Goal: Task Accomplishment & Management: Complete application form

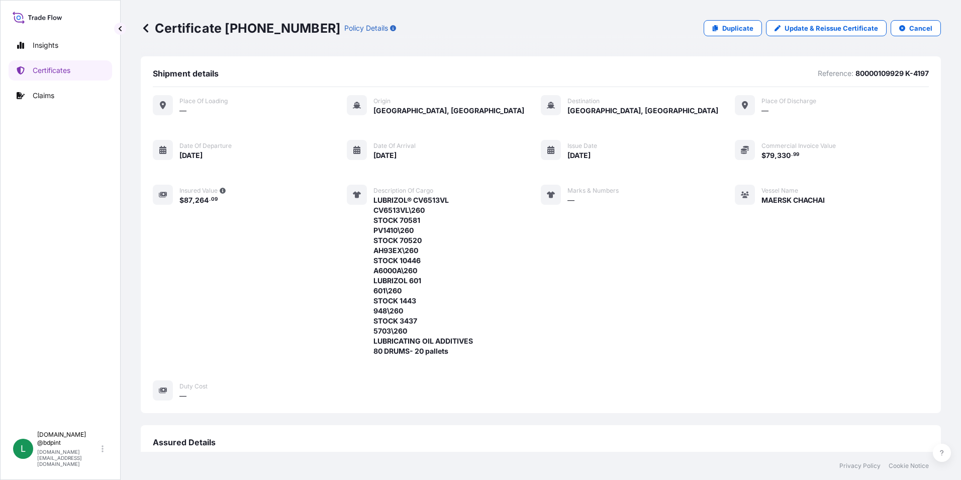
scroll to position [302, 0]
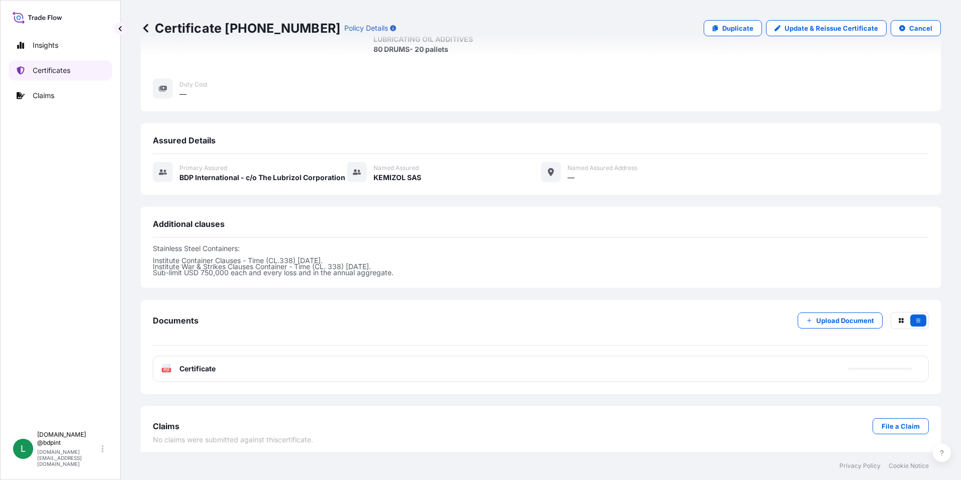
click at [57, 66] on p "Certificates" at bounding box center [52, 70] width 38 height 10
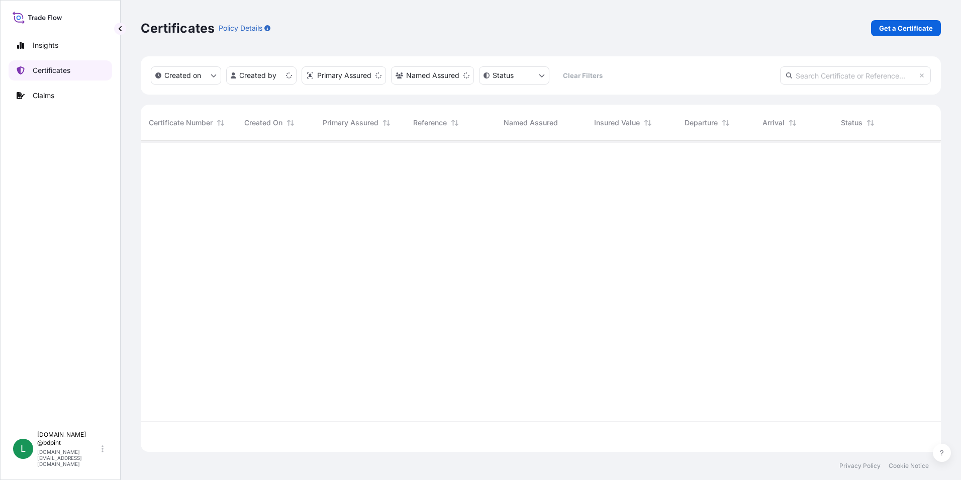
scroll to position [309, 793]
click at [920, 24] on p "Get a Certificate" at bounding box center [906, 28] width 54 height 10
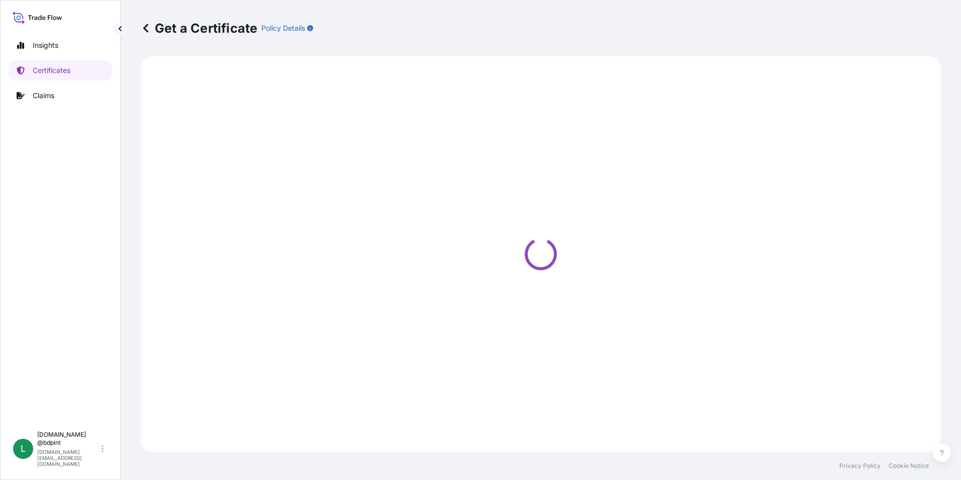
select select "Barge"
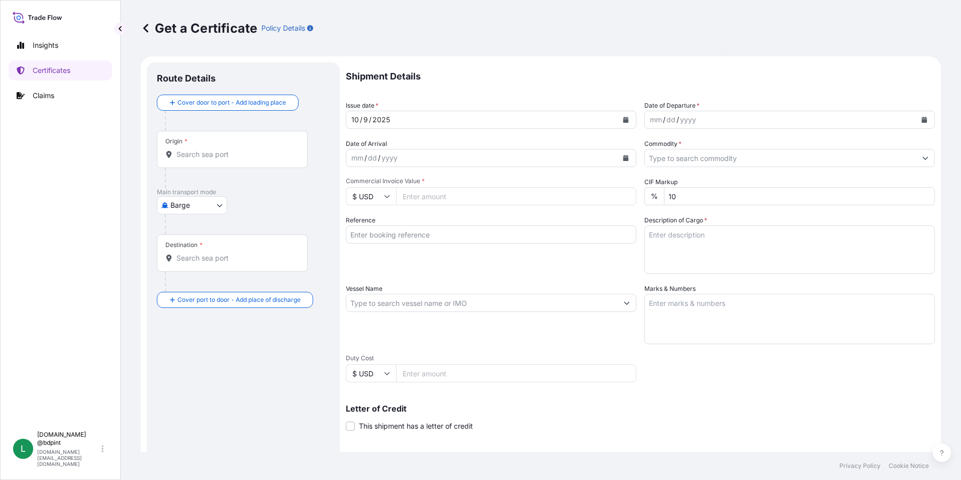
click at [922, 120] on icon "Calendar" at bounding box center [925, 120] width 6 height 6
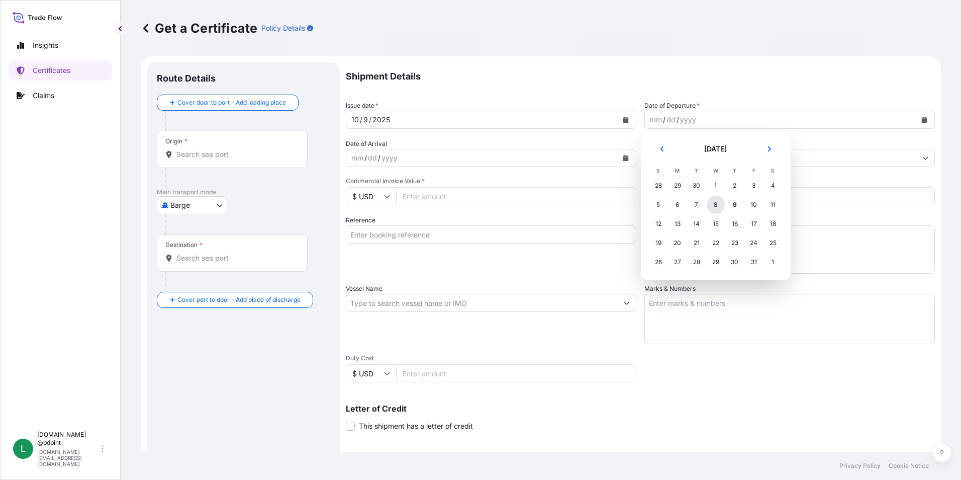
click at [717, 208] on div "8" at bounding box center [716, 205] width 18 height 18
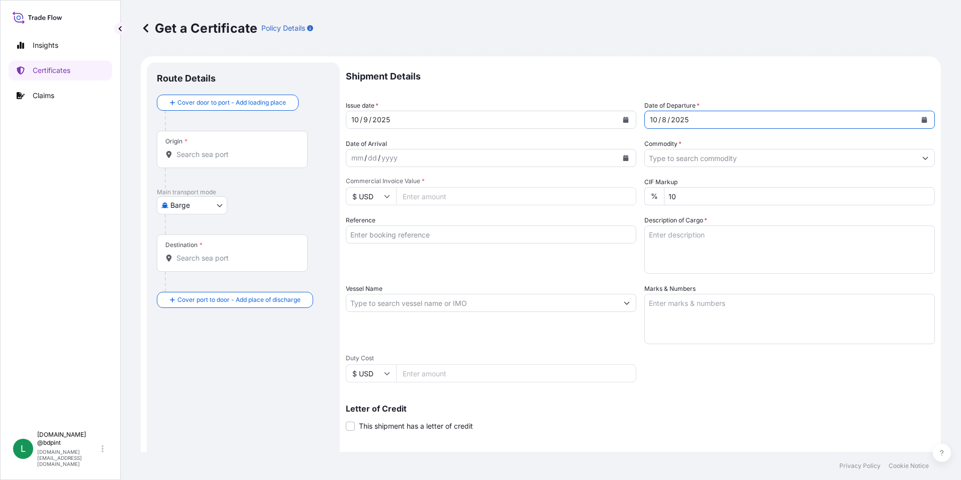
click at [465, 163] on div "mm / dd / yyyy" at bounding box center [482, 158] width 272 height 18
click at [626, 158] on button "Calendar" at bounding box center [626, 158] width 16 height 16
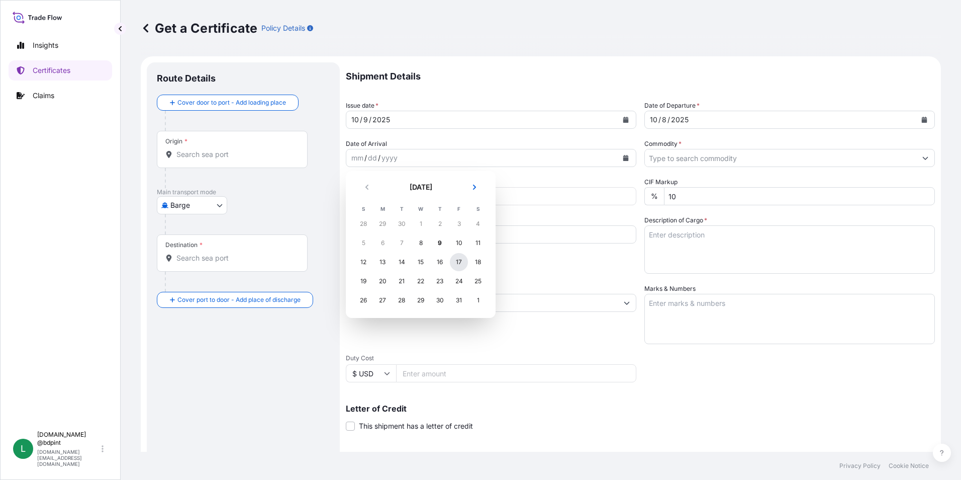
click at [454, 263] on div "17" at bounding box center [459, 262] width 18 height 18
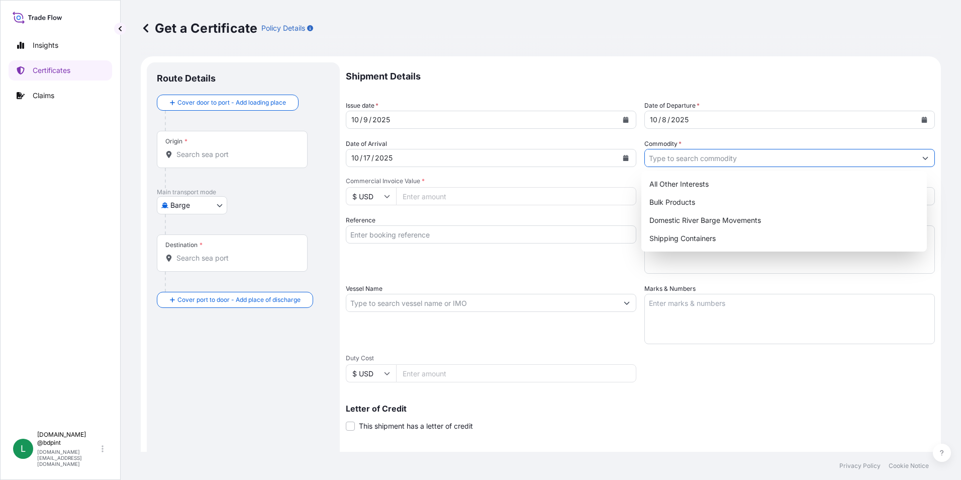
click at [677, 164] on input "Commodity *" at bounding box center [781, 158] width 272 height 18
click at [666, 238] on div "Shipping Containers" at bounding box center [785, 238] width 278 height 18
type input "Shipping Containers"
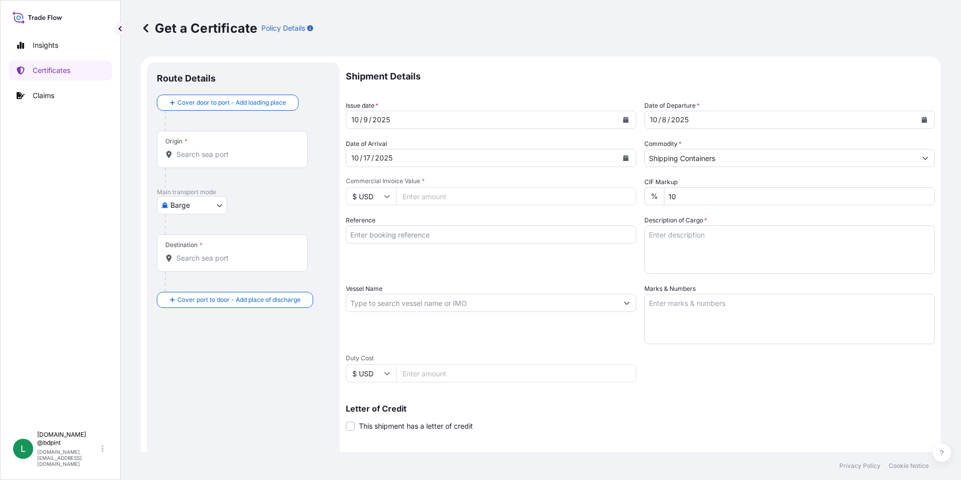
click at [415, 196] on input "Commercial Invoice Value *" at bounding box center [516, 196] width 240 height 18
click at [432, 195] on input "99" at bounding box center [516, 196] width 240 height 18
type input "99168.90"
click at [469, 263] on div "Reference" at bounding box center [491, 244] width 291 height 58
click at [435, 239] on input "Reference" at bounding box center [491, 234] width 291 height 18
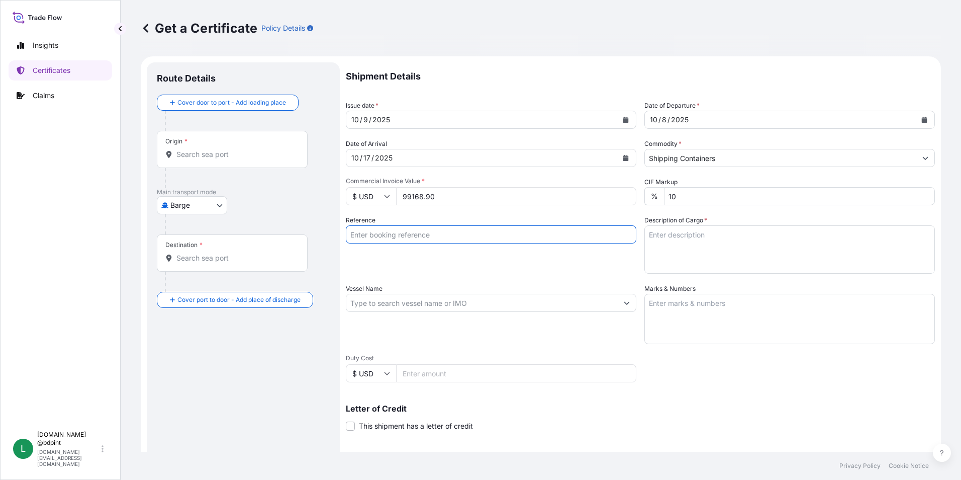
paste input "80000110625"
click at [486, 238] on input "80000110625" at bounding box center [491, 234] width 291 height 18
paste input "K-4203"
type input "80000110625 K-4203"
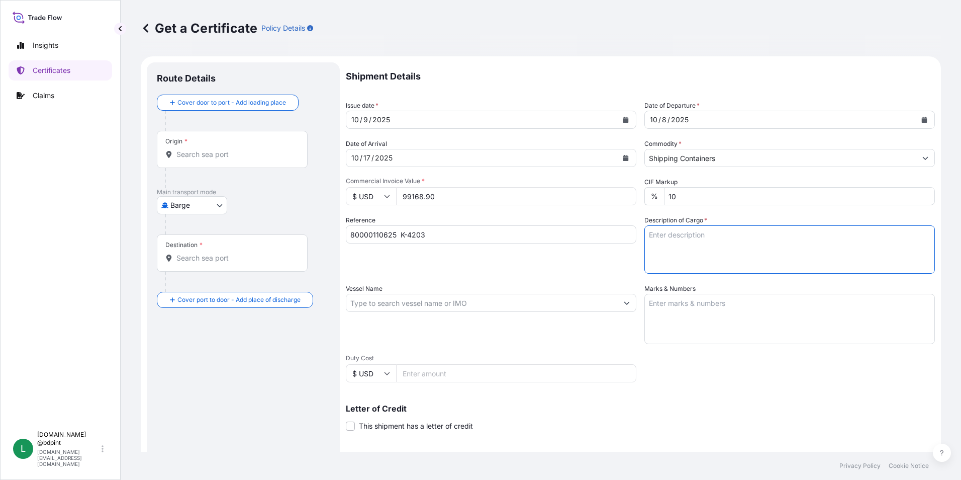
click at [661, 255] on textarea "Description of Cargo *" at bounding box center [790, 249] width 291 height 48
paste textarea "STOCK 70518 FC9250\"
click at [716, 256] on textarea "STOCK 70518 FC9250\" at bounding box center [790, 249] width 291 height 48
paste textarea "LUBRICATING OIL ADDITIVES"
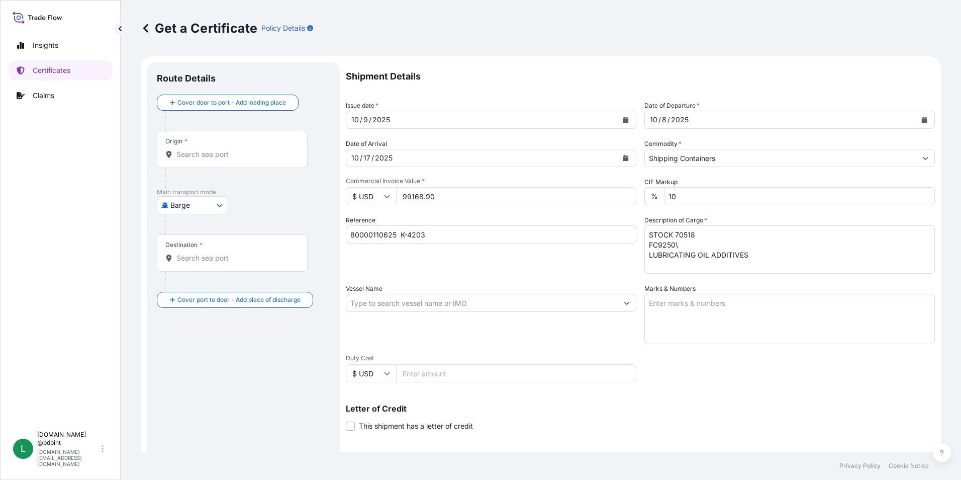
click at [766, 258] on textarea "STOCK 70518 FC9250\ LUBRICATING OIL ADDITIVES" at bounding box center [790, 249] width 291 height 48
type textarea "STOCK 70518 FC9250\ LUBRICATING OIL ADDITIVES 1 tank"
click at [438, 295] on input "Vessel Name" at bounding box center [482, 303] width 272 height 18
paste input "CMA CGM BERLIOZ"
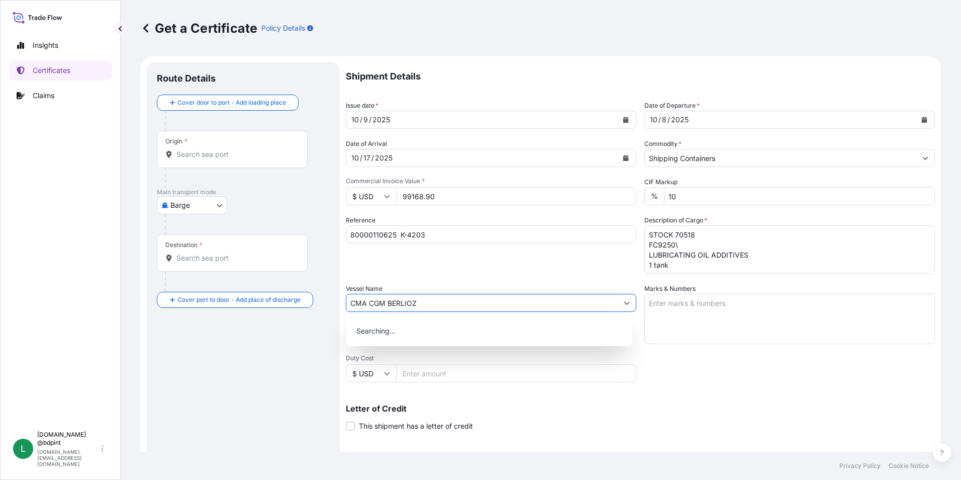
type input "CMA CGM BERLIOZ"
click at [713, 348] on div "Shipment Details Issue date * [DATE] Date of Departure * [DATE] Date of Arrival…" at bounding box center [640, 301] width 589 height 479
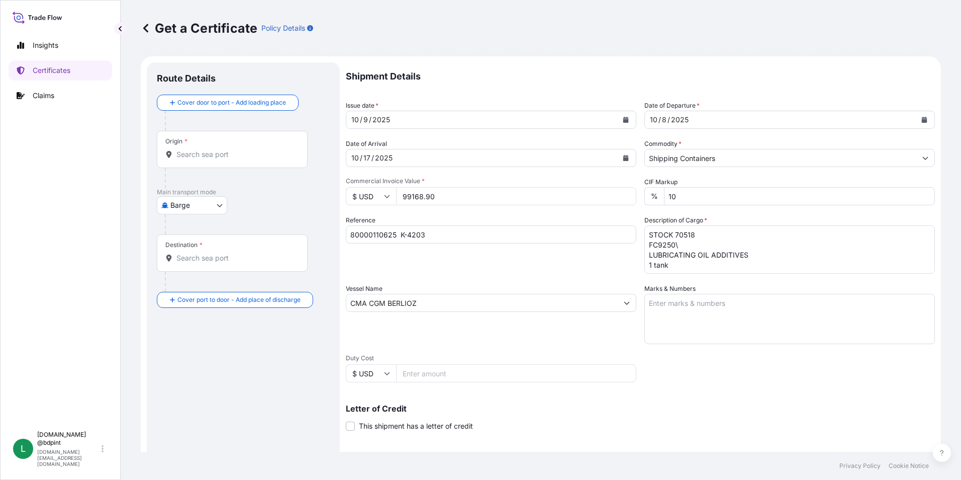
click at [741, 308] on textarea "Marks & Numbers" at bounding box center [790, 319] width 291 height 50
paste textarea "CONSIGNEE CONSIGNEE ORDER REFERENCE NUMBER SHIPPER ORDER NUMBER (LZ ORDER NUMBE…"
type textarea "CONSIGNEE CONSIGNEE ORDER REFERENCE NUMBER SHIPPER ORDER NUMBER (LZ ORDER NUMBE…"
click at [513, 331] on div "Vessel Name CMA CGM BERLIOZ" at bounding box center [491, 314] width 291 height 60
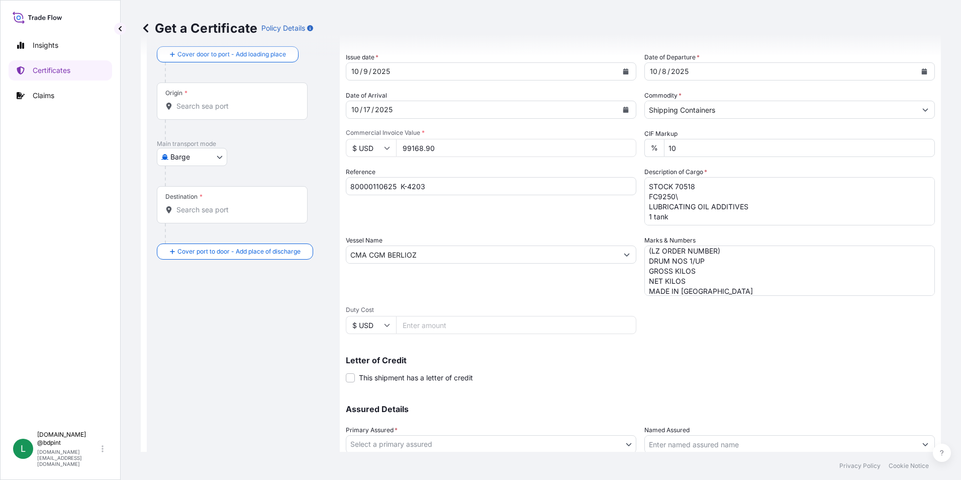
scroll to position [124, 0]
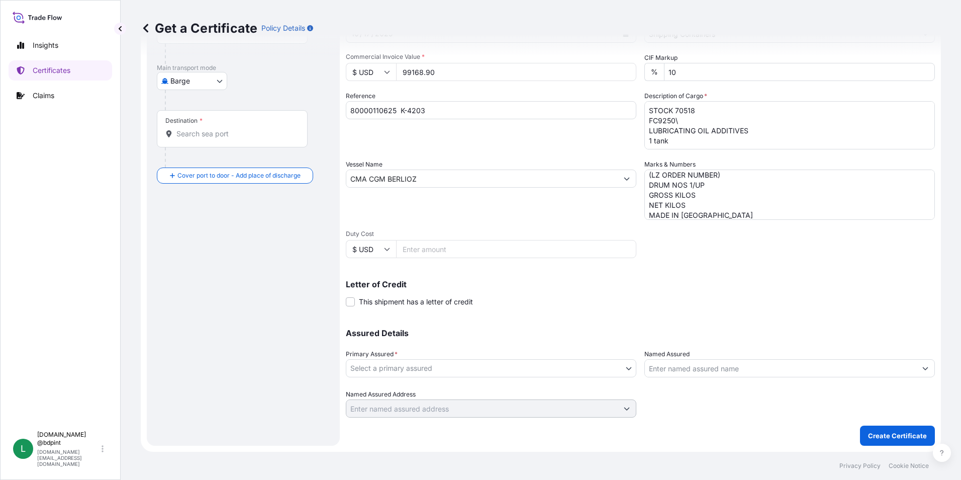
click at [470, 359] on div "Primary Assured * Select a primary assured" at bounding box center [491, 363] width 291 height 28
click at [469, 367] on body "0 options available. Insights Certificates Claims L [DOMAIN_NAME] @bdpint [DOMA…" at bounding box center [480, 240] width 961 height 480
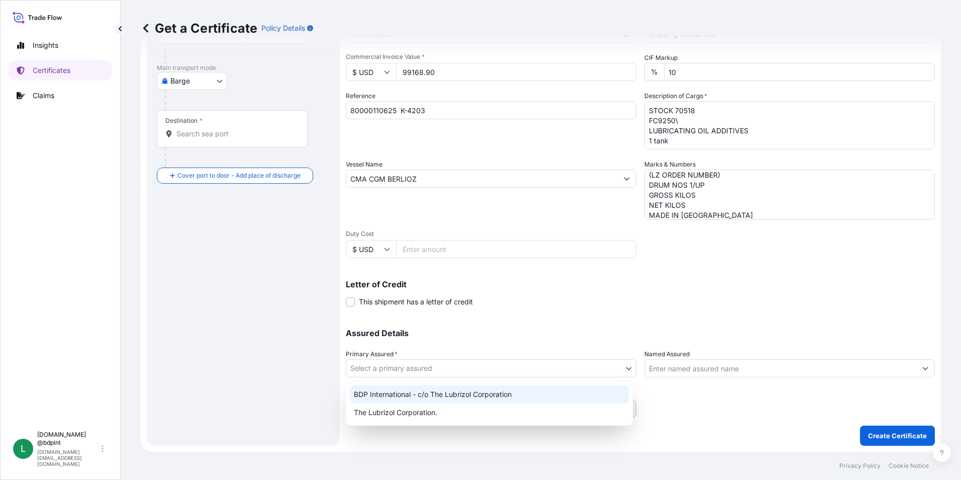
click at [425, 398] on div "BDP International - c/o The Lubrizol Corporation" at bounding box center [489, 394] width 279 height 18
select select "31972"
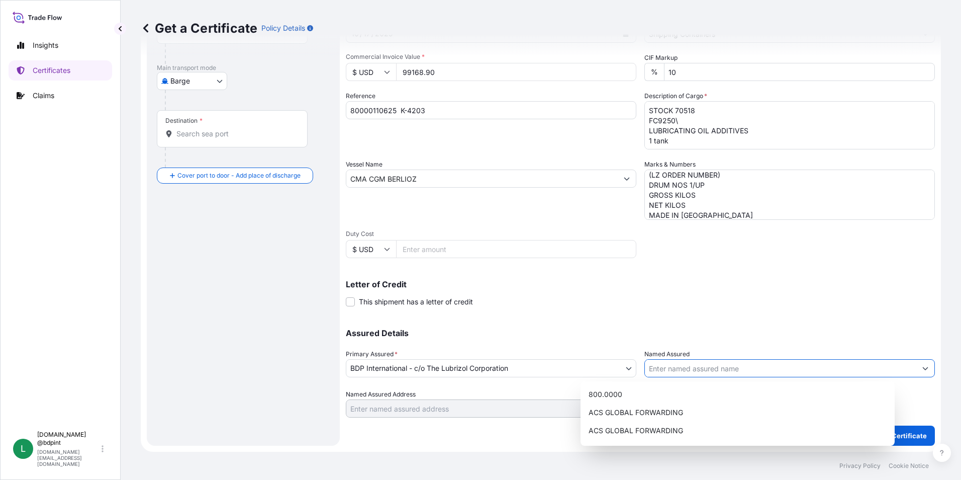
click at [726, 366] on input "Named Assured" at bounding box center [781, 368] width 272 height 18
paste input "KEMIZOL SAS"
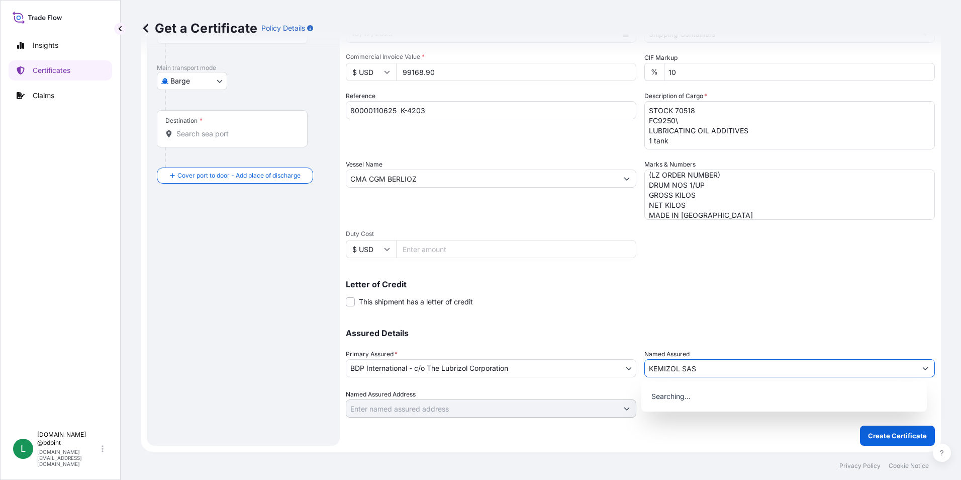
type input "KEMIZOL SAS"
click at [697, 318] on div "Assured Details Primary Assured * BDP International - c/o The Lubrizol Corporat…" at bounding box center [640, 367] width 589 height 101
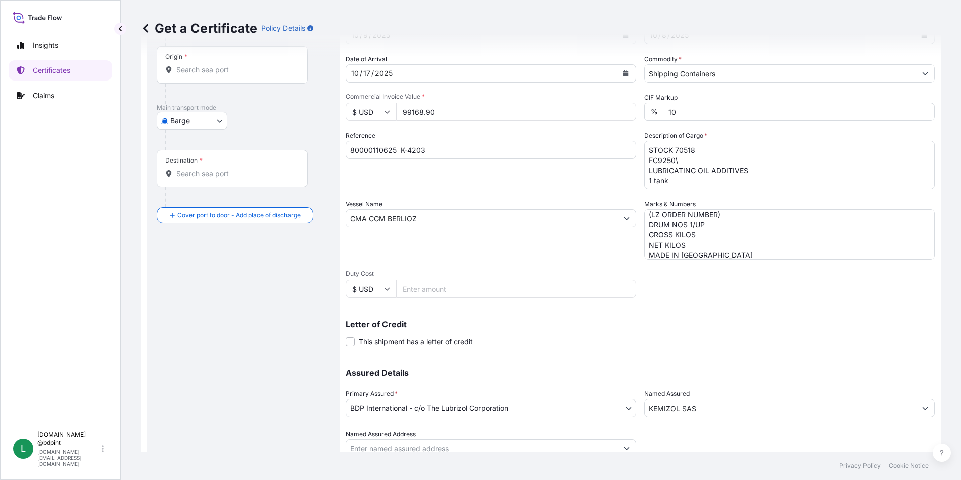
scroll to position [0, 0]
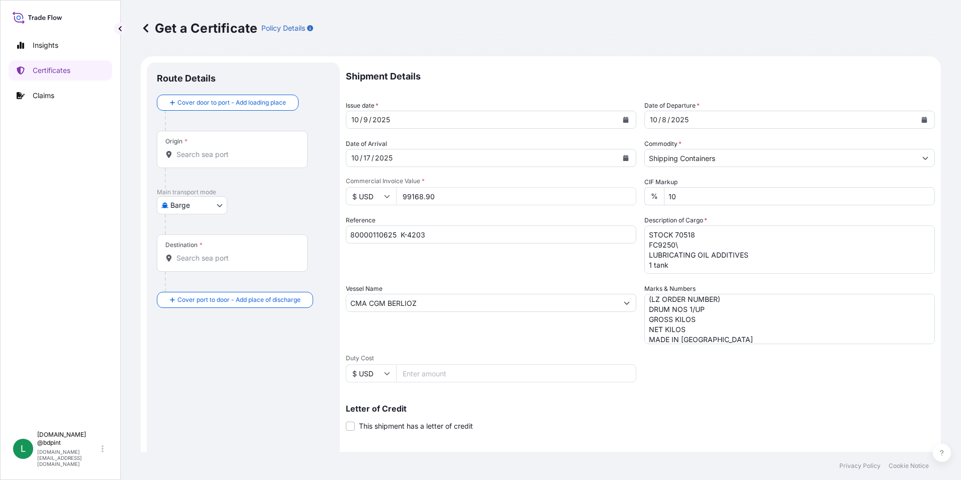
click at [169, 203] on body "15 options available. 0 options available. Insights Certificates Claims L [DOMA…" at bounding box center [480, 240] width 961 height 480
click at [197, 318] on span "Ocean Vessel" at bounding box center [198, 322] width 45 height 10
select select "Ocean Vessel"
click at [215, 164] on div "Origin *" at bounding box center [232, 153] width 151 height 37
click at [215, 163] on input "Origin *" at bounding box center [235, 158] width 119 height 10
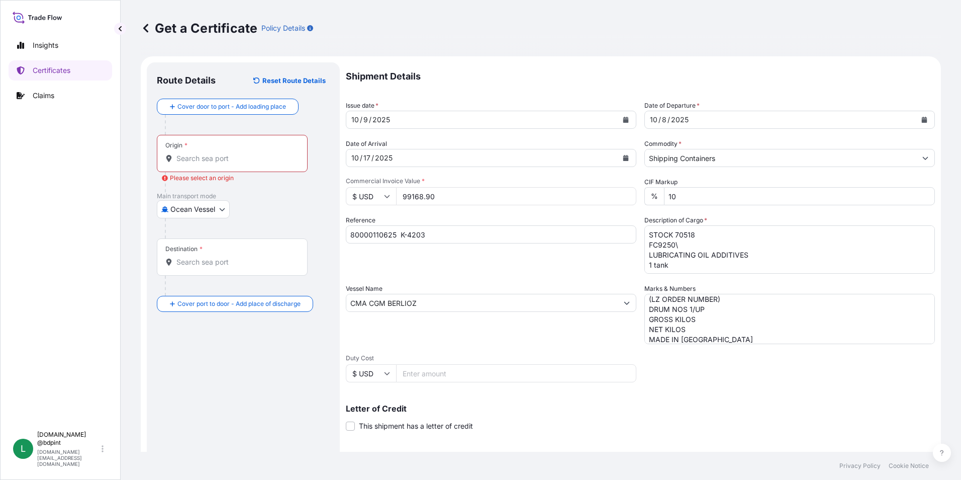
click at [224, 161] on input "Origin * Please select an origin" at bounding box center [235, 158] width 119 height 10
paste input "USHOU"
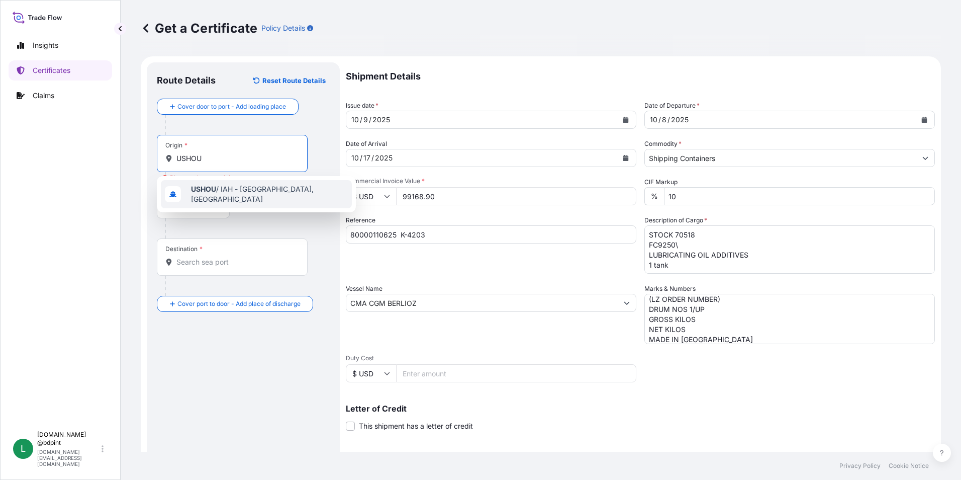
click at [225, 191] on span "USHOU / IAH - [GEOGRAPHIC_DATA], [GEOGRAPHIC_DATA]" at bounding box center [269, 194] width 157 height 20
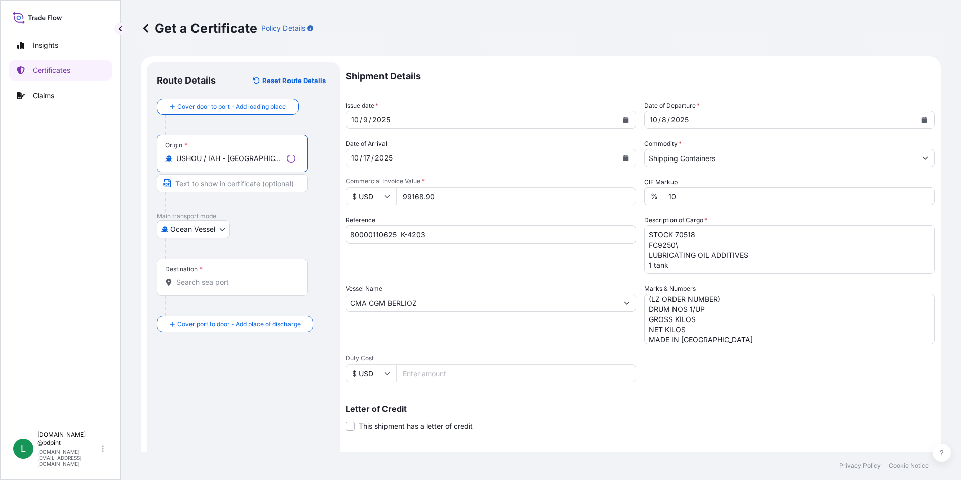
type input "USHOU / IAH - [GEOGRAPHIC_DATA], [GEOGRAPHIC_DATA]"
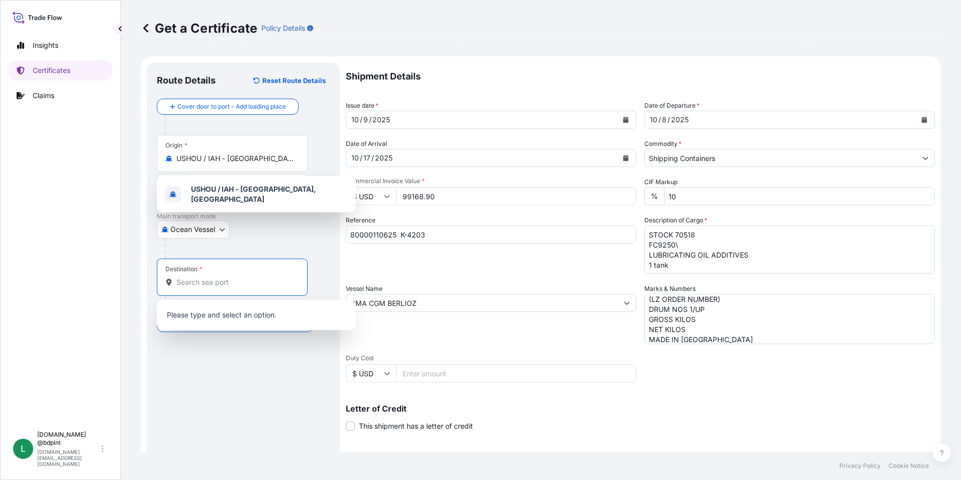
click at [217, 281] on input "Destination *" at bounding box center [235, 282] width 119 height 10
paste input "COCTG"
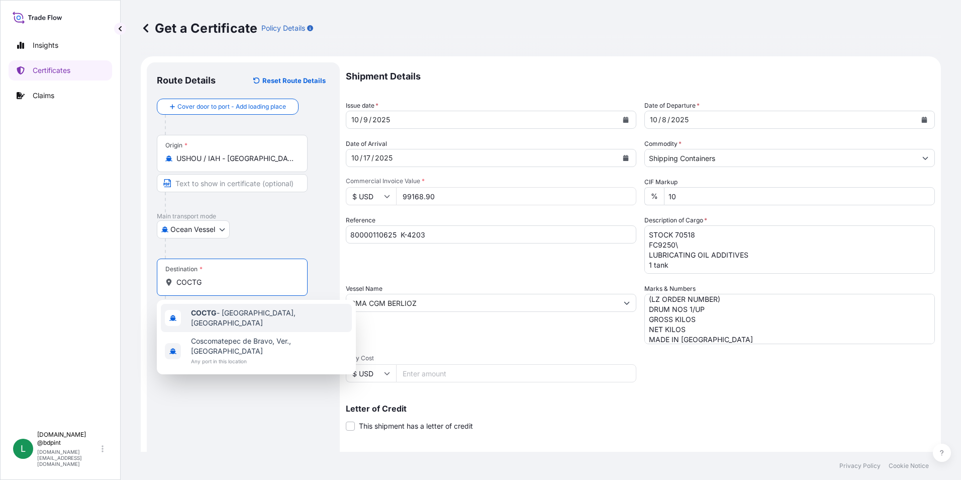
click at [230, 318] on span "COCTG - [GEOGRAPHIC_DATA], [GEOGRAPHIC_DATA]" at bounding box center [269, 318] width 157 height 20
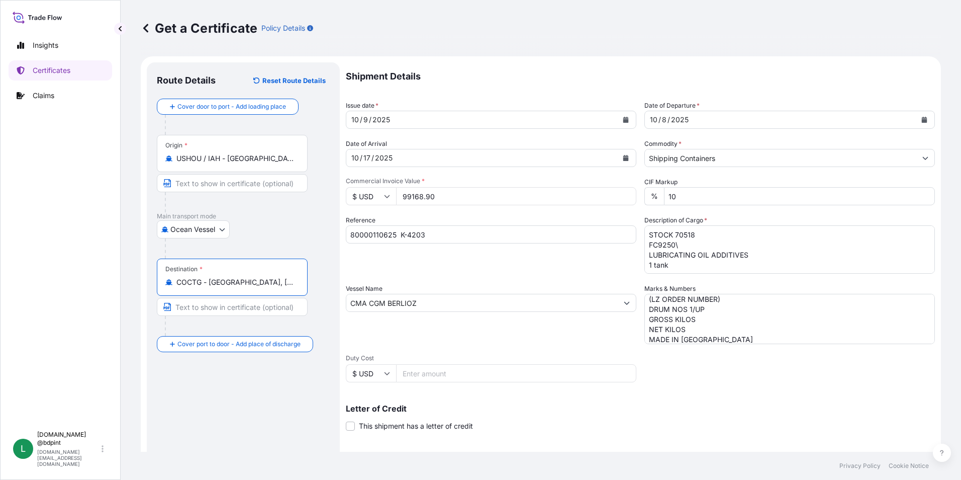
type input "COCTG - [GEOGRAPHIC_DATA], [GEOGRAPHIC_DATA]"
click at [512, 345] on div "Shipment Details Issue date * [DATE] Date of Departure * [DATE] Date of Arrival…" at bounding box center [640, 301] width 589 height 479
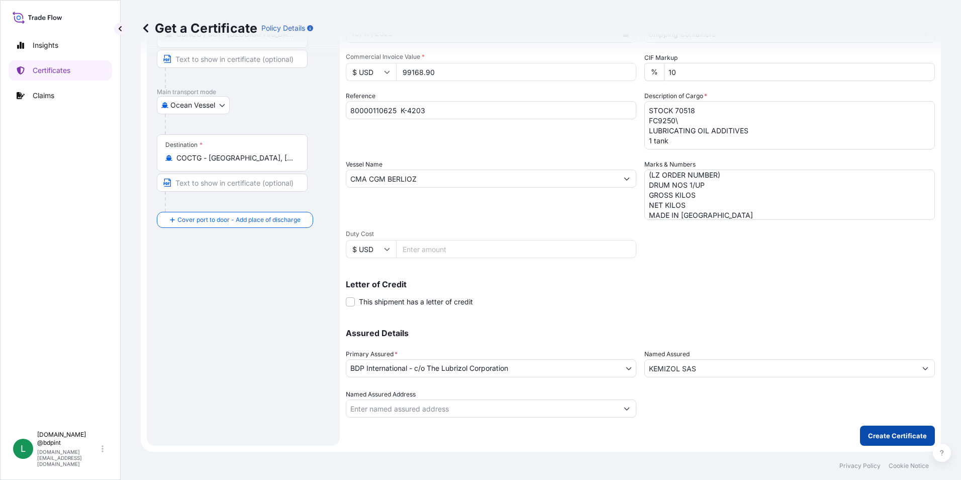
click at [896, 437] on p "Create Certificate" at bounding box center [897, 435] width 59 height 10
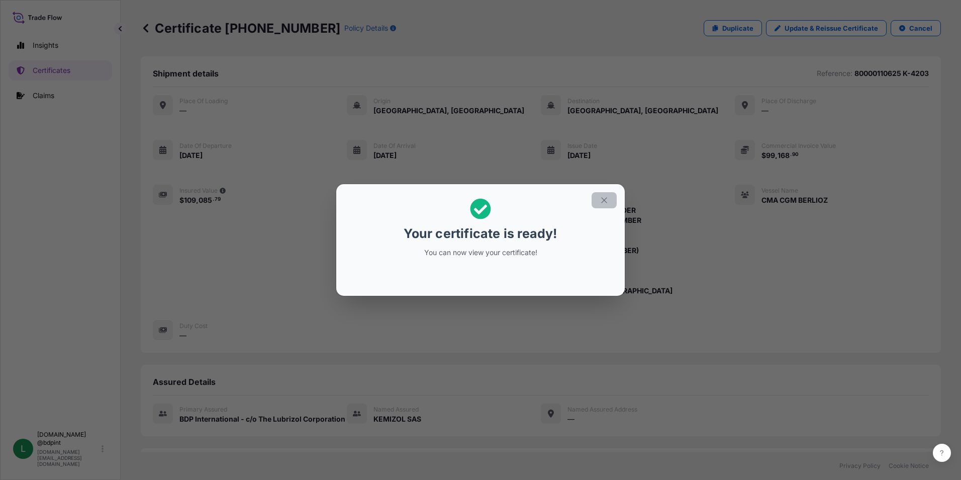
click at [604, 204] on icon "button" at bounding box center [604, 200] width 9 height 9
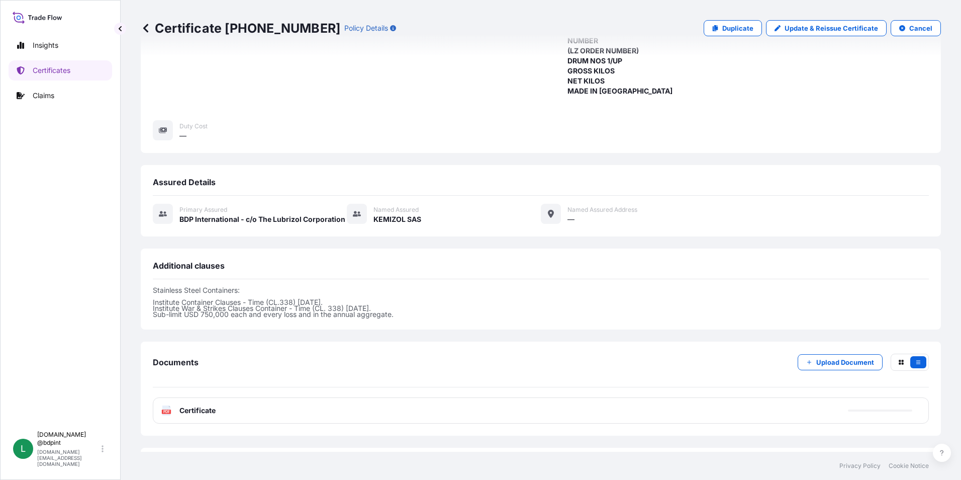
scroll to position [246, 0]
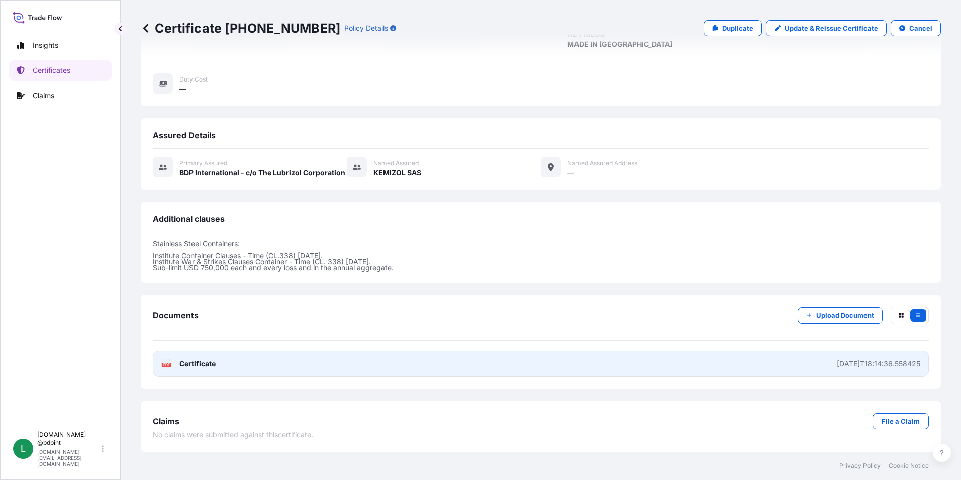
click at [508, 359] on link "PDF Certificate [DATE]T18:14:36.558425" at bounding box center [541, 363] width 776 height 26
